Goal: Task Accomplishment & Management: Use online tool/utility

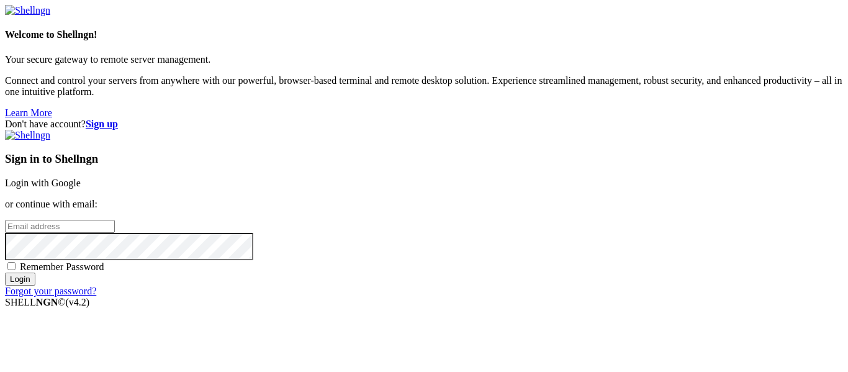
click at [81, 178] on link "Login with Google" at bounding box center [43, 183] width 76 height 11
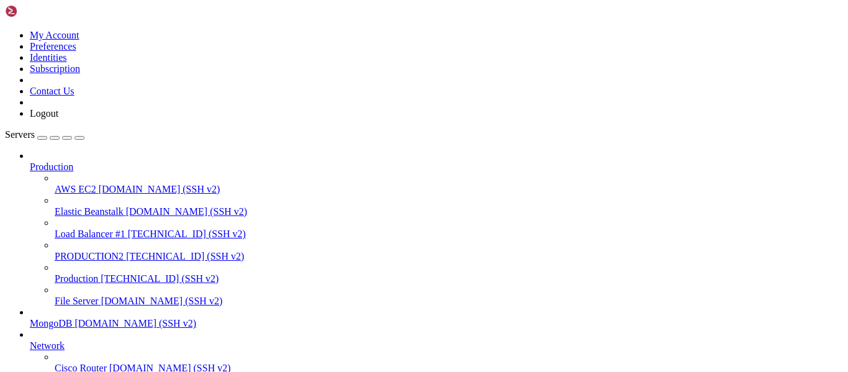
click at [126, 251] on span "[TECHNICAL_ID] (SSH v2)" at bounding box center [185, 256] width 118 height 11
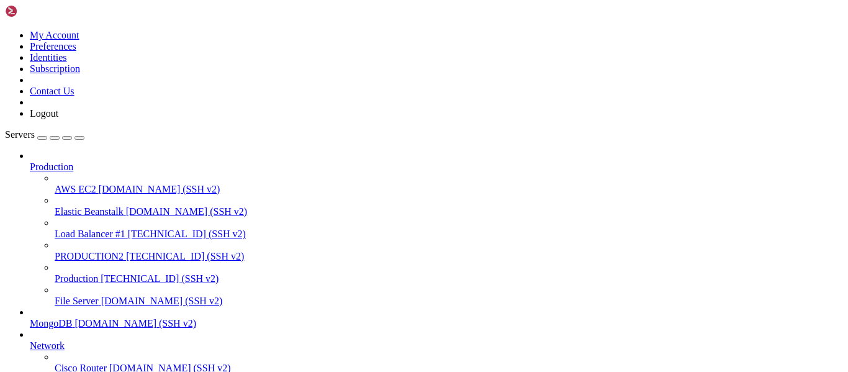
drag, startPoint x: 139, startPoint y: 984, endPoint x: 2, endPoint y: 817, distance: 216.7
drag, startPoint x: 11, startPoint y: 832, endPoint x: 117, endPoint y: 973, distance: 176.5
